Goal: Transaction & Acquisition: Book appointment/travel/reservation

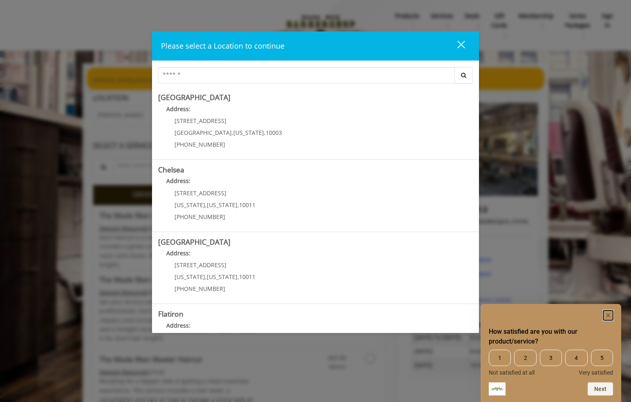
click at [605, 312] on rect "Hide survey" at bounding box center [608, 316] width 10 height 10
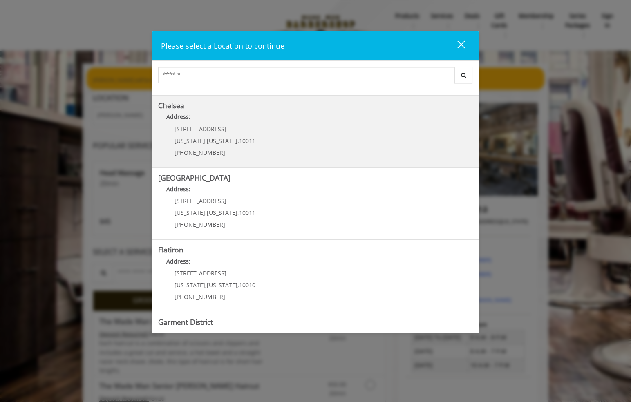
scroll to position [120, 0]
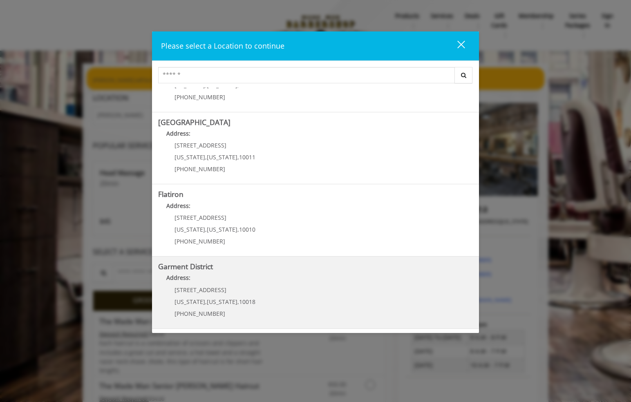
click at [276, 303] on District "Garment District Address: [STREET_ADDRESS][US_STATE][US_STATE] (212) 997-4247" at bounding box center [315, 293] width 315 height 60
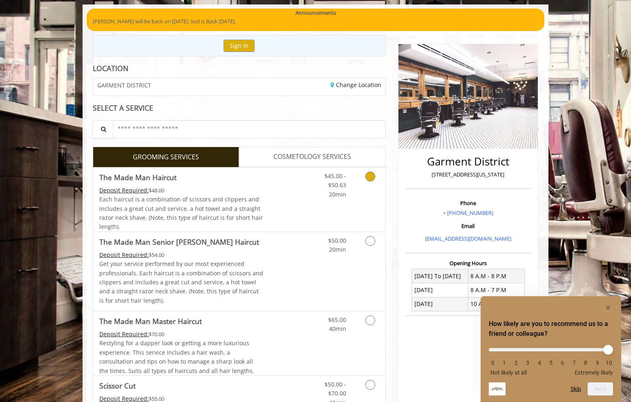
scroll to position [64, 0]
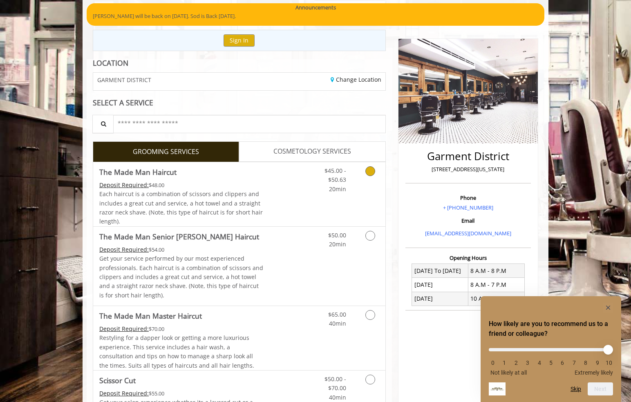
click at [284, 190] on link "Discounted Price" at bounding box center [288, 194] width 49 height 64
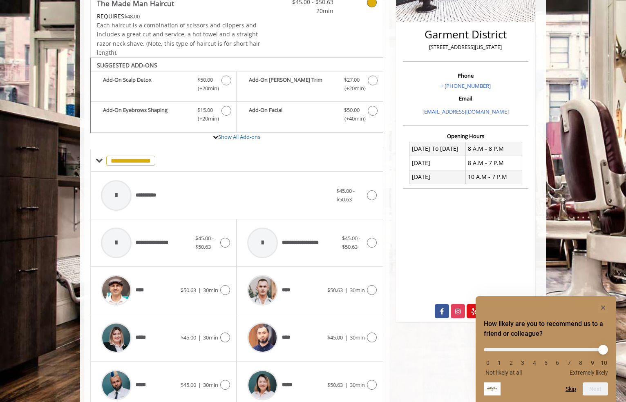
scroll to position [244, 0]
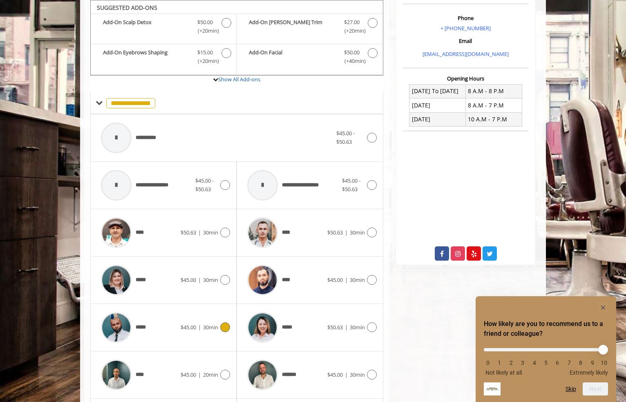
click at [222, 330] on icon at bounding box center [225, 328] width 10 height 10
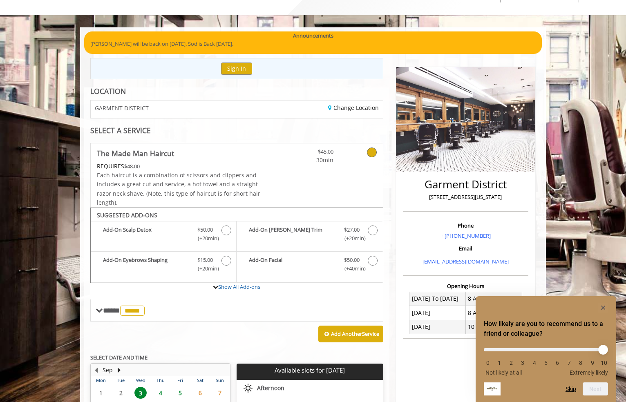
scroll to position [130, 0]
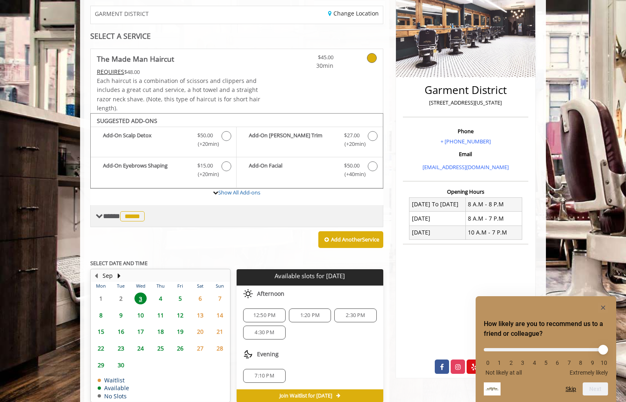
click at [137, 212] on span "*****" at bounding box center [132, 216] width 25 height 10
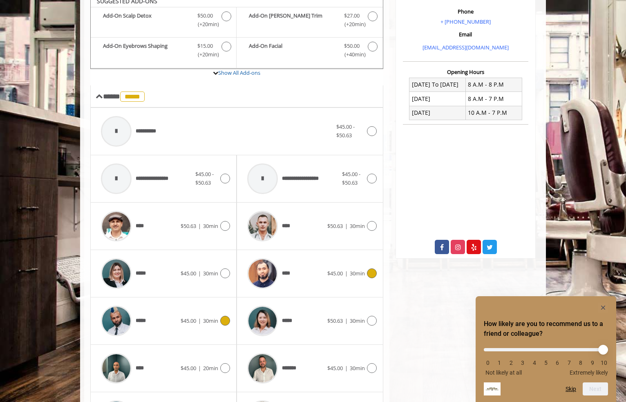
scroll to position [321, 0]
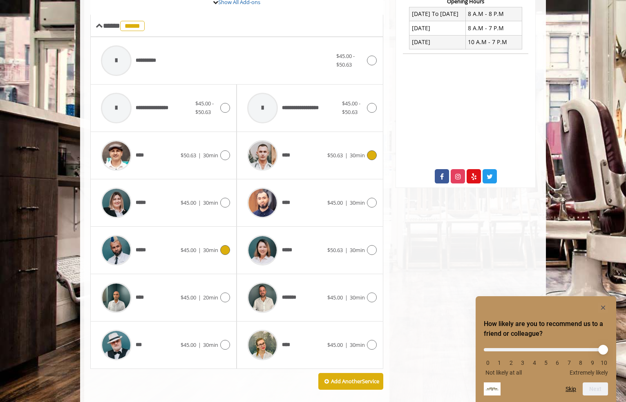
click at [309, 161] on div "****" at bounding box center [285, 155] width 84 height 39
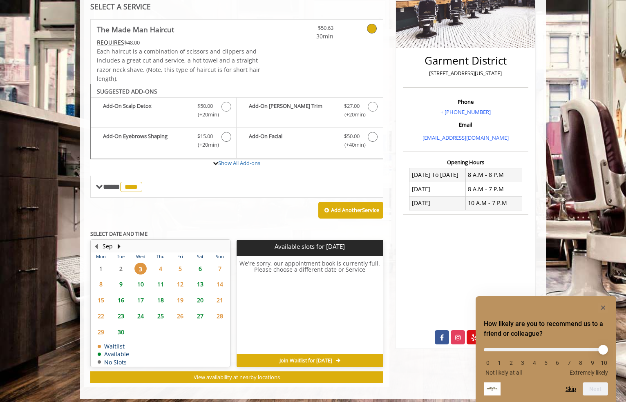
scroll to position [165, 0]
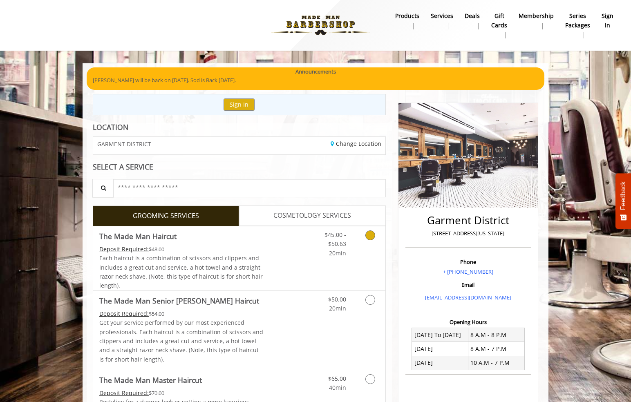
click at [233, 252] on div "Deposit Required: $48.00" at bounding box center [181, 249] width 164 height 9
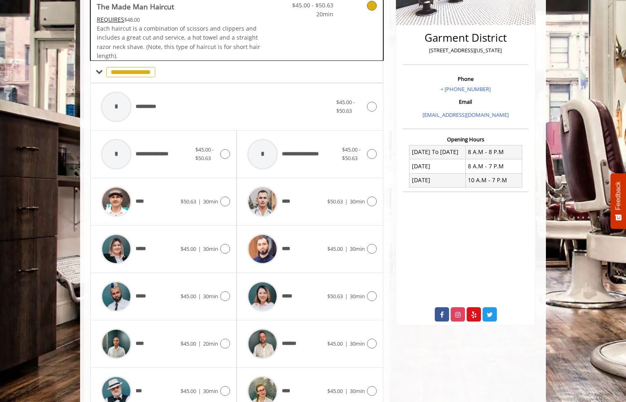
scroll to position [244, 0]
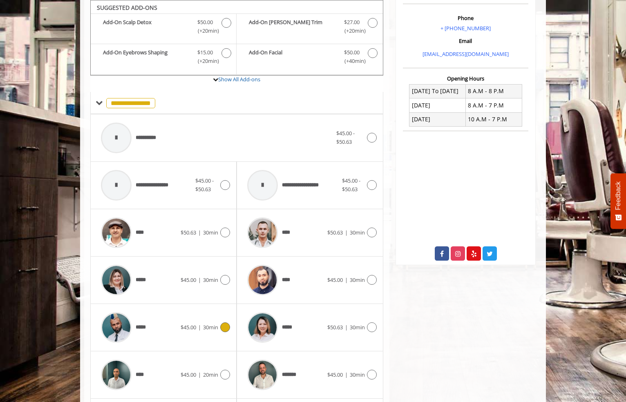
click at [213, 330] on span "30min" at bounding box center [210, 327] width 15 height 7
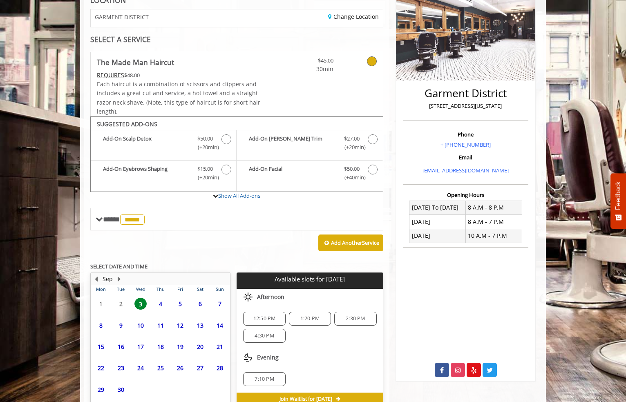
scroll to position [171, 0]
